Goal: Find contact information: Find contact information

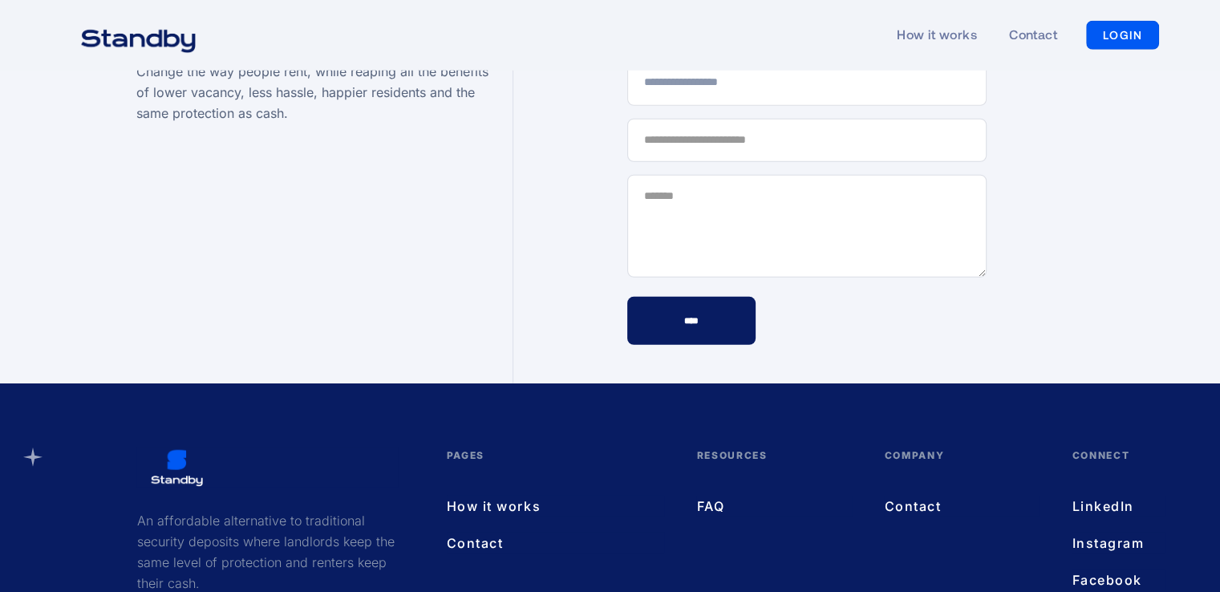
scroll to position [4660, 0]
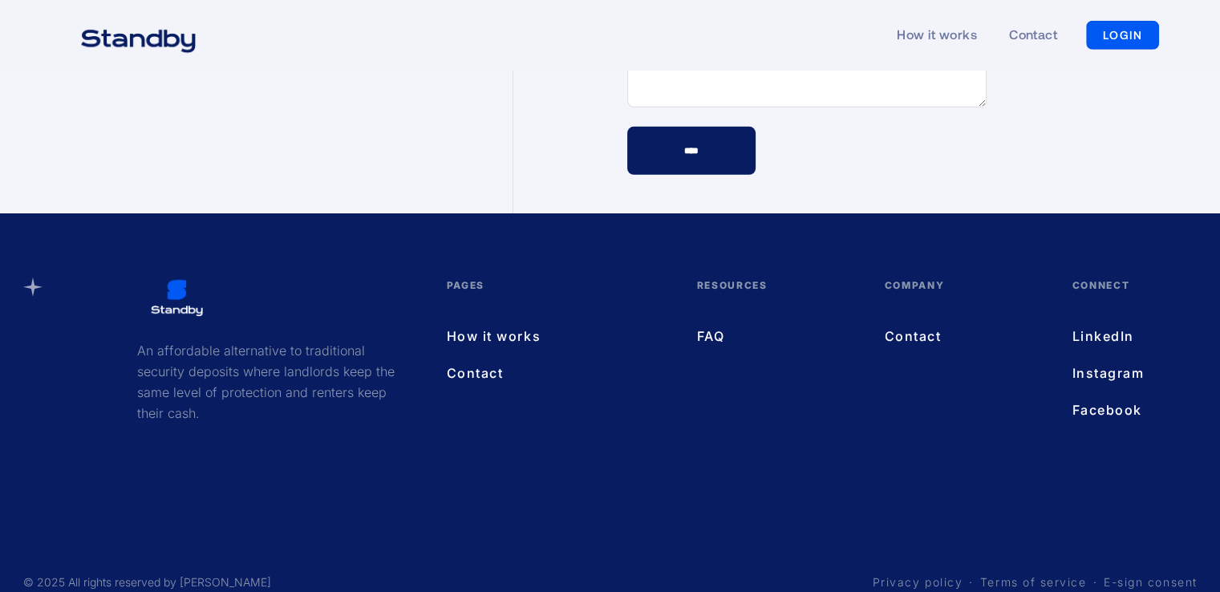
click at [917, 326] on link "Contact" at bounding box center [962, 336] width 156 height 21
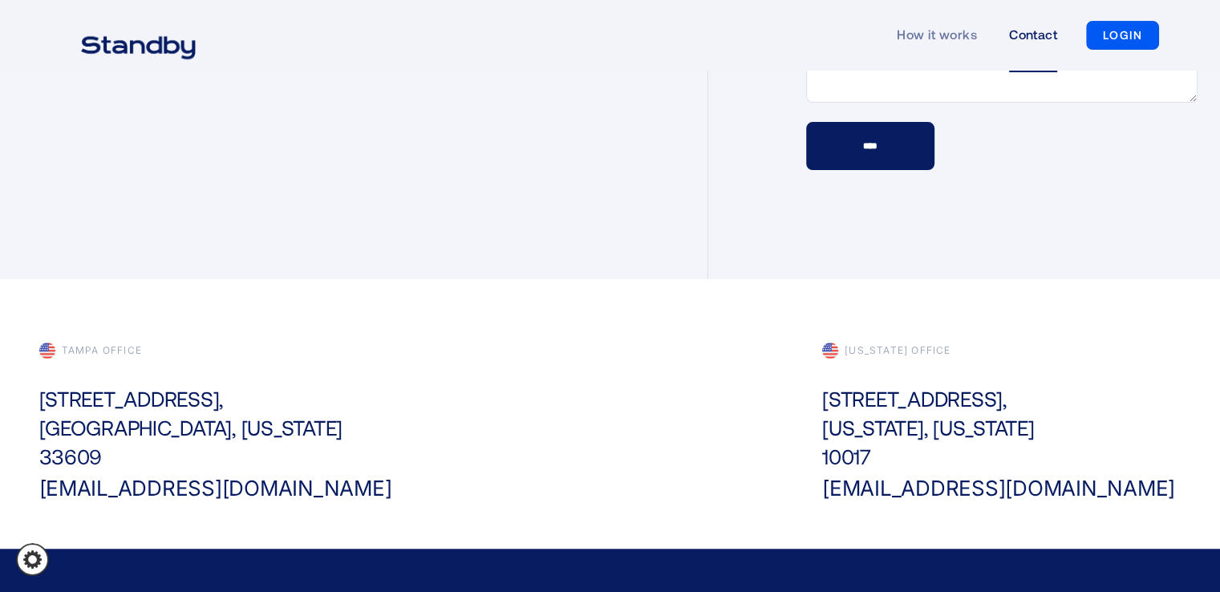
scroll to position [410, 0]
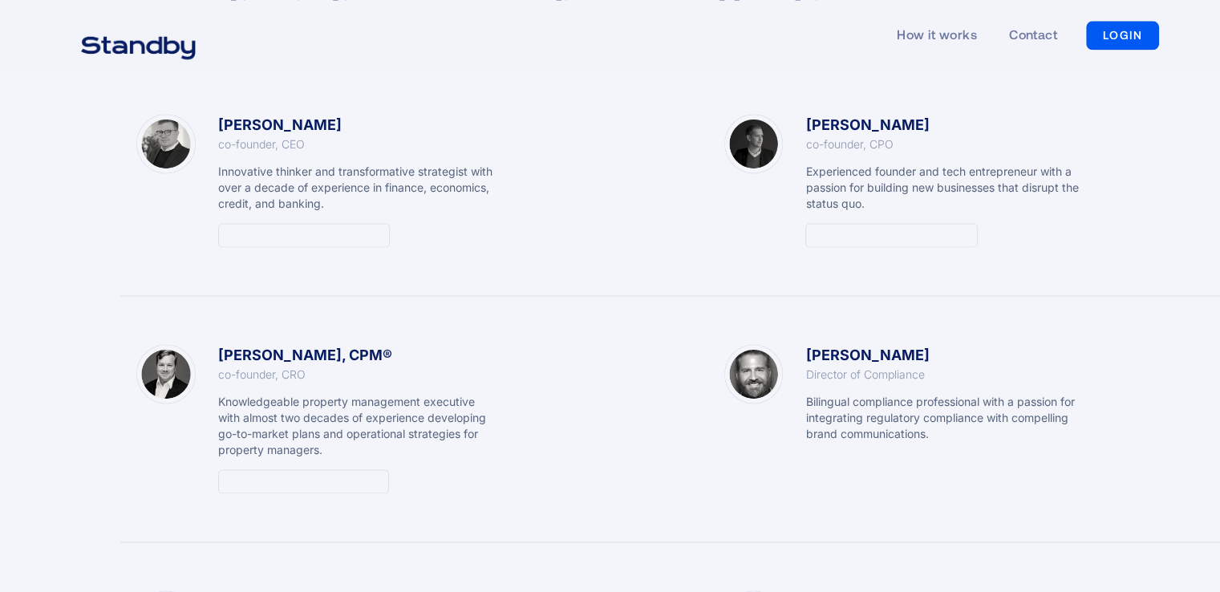
scroll to position [2110, 0]
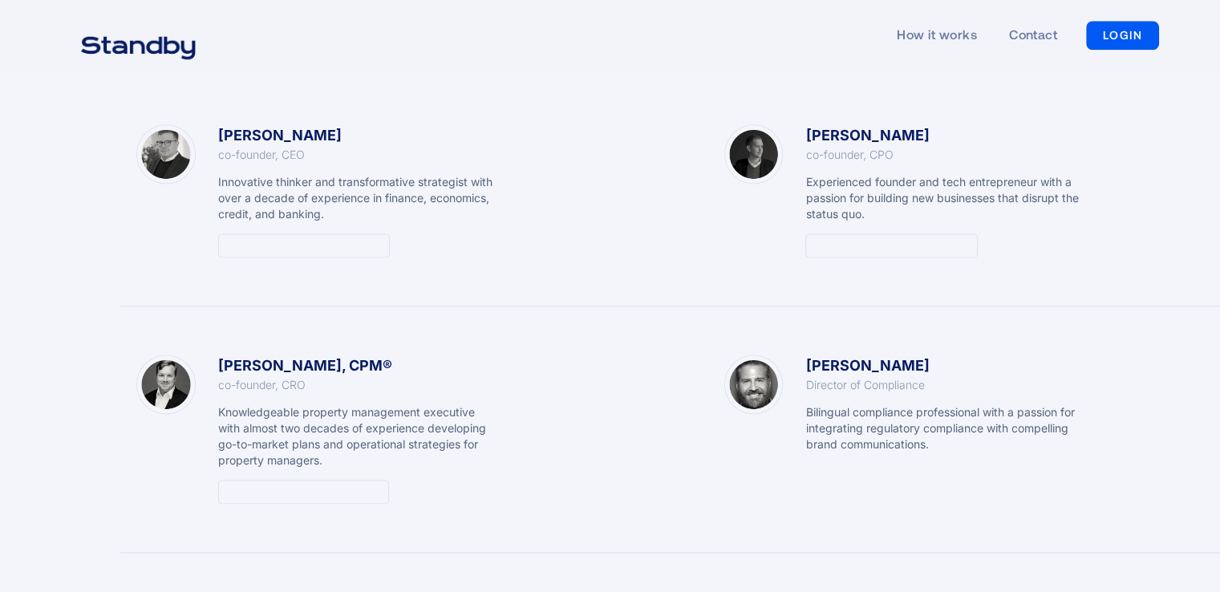
click at [250, 363] on div "Clint Miller, CPM®" at bounding box center [305, 366] width 174 height 22
click at [247, 491] on div "15+ yrs renting experience" at bounding box center [303, 492] width 154 height 16
click at [244, 247] on div "13+ yrs renting experience" at bounding box center [303, 246] width 155 height 16
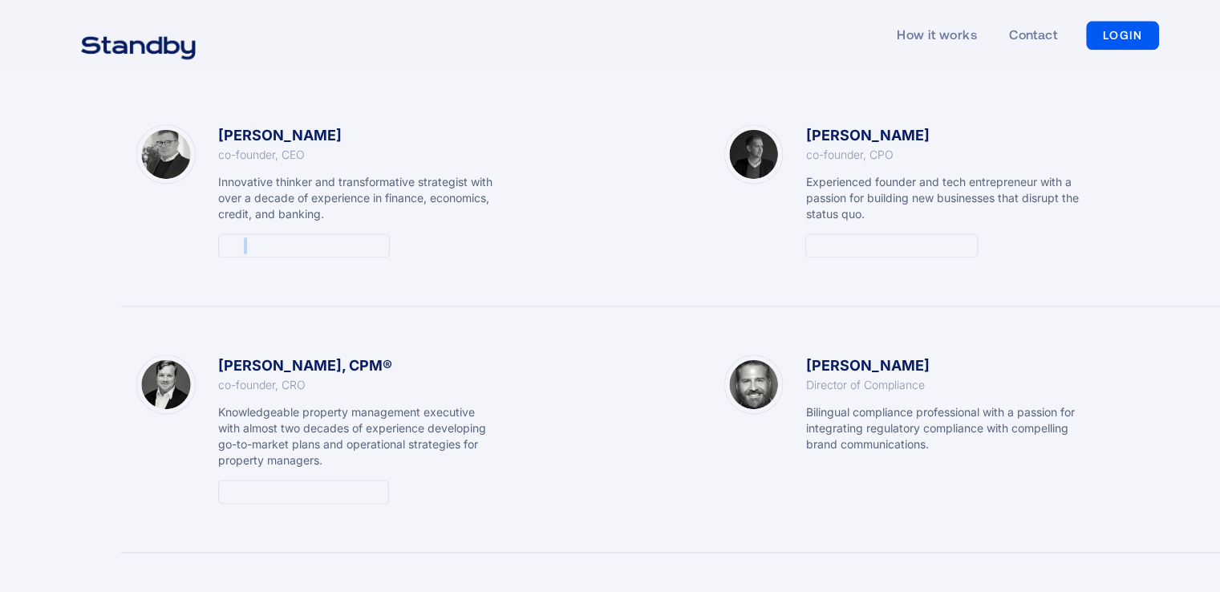
click at [244, 247] on div "13+ yrs renting experience" at bounding box center [303, 246] width 155 height 16
click at [305, 255] on div "13+ yrs renting experience" at bounding box center [304, 246] width 172 height 24
click at [243, 242] on div "13+ yrs renting experience" at bounding box center [303, 246] width 155 height 16
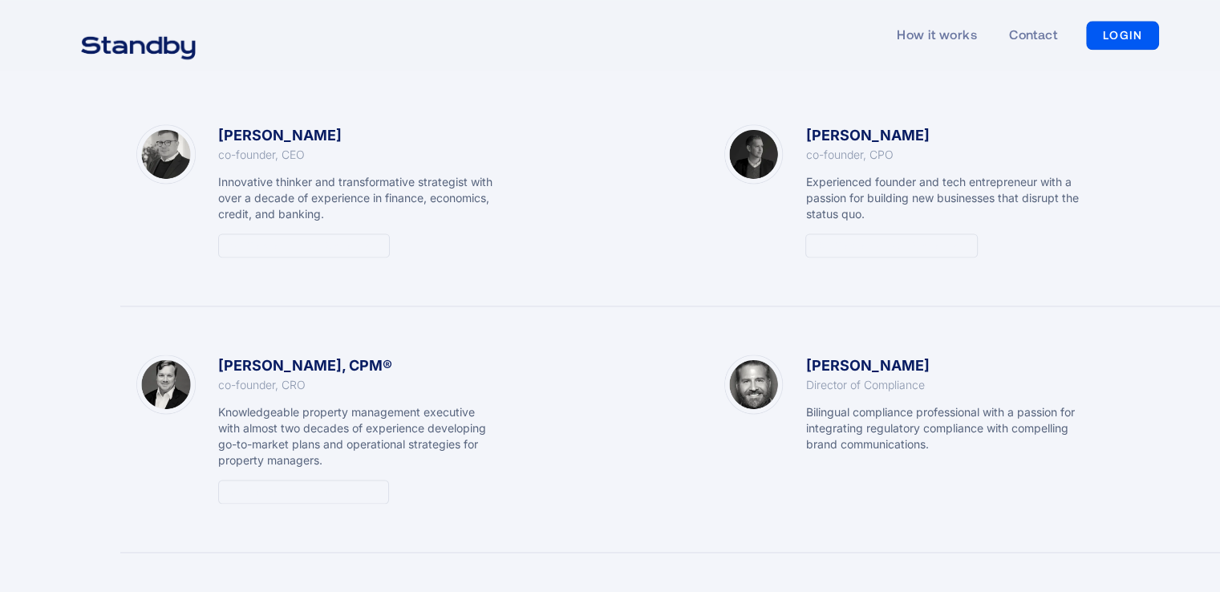
click at [832, 129] on div "Elvar Thormar" at bounding box center [868, 135] width 124 height 22
